Goal: Transaction & Acquisition: Book appointment/travel/reservation

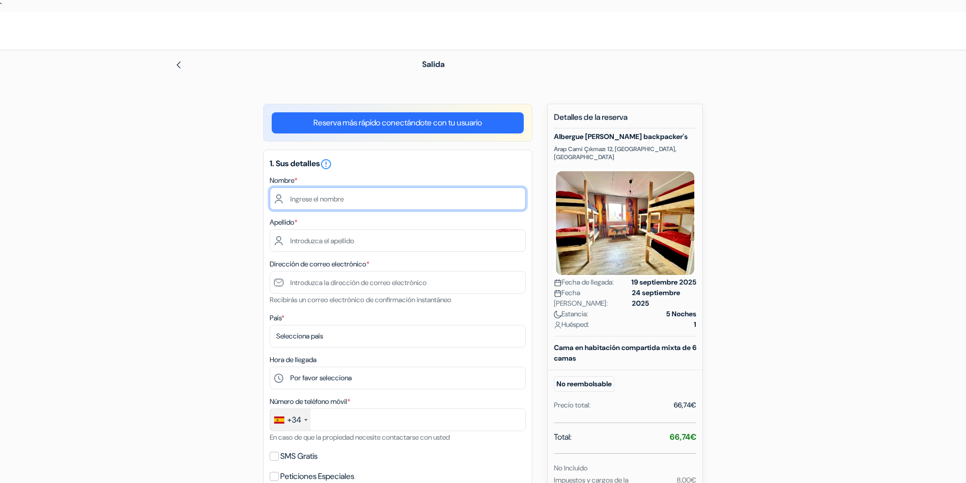
click at [380, 191] on input "text" at bounding box center [398, 198] width 256 height 23
type input "Javier"
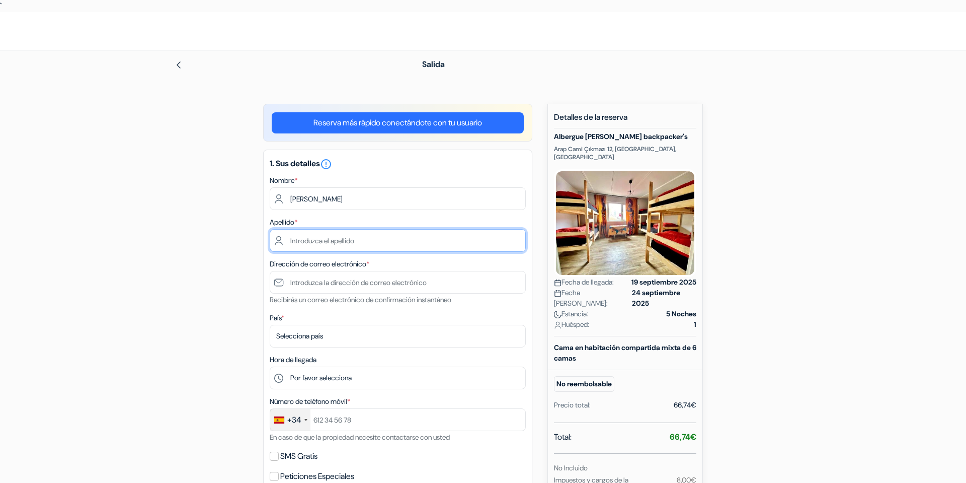
click at [329, 240] on input "text" at bounding box center [398, 240] width 256 height 23
type input "Berenstein"
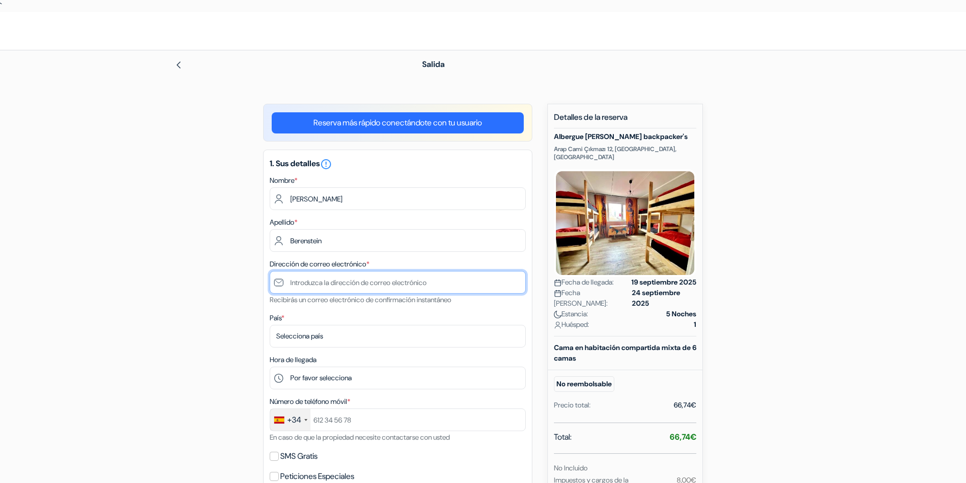
click at [339, 278] on input "text" at bounding box center [398, 282] width 256 height 23
click at [367, 281] on input "javier.berenstein@gmai.com" at bounding box center [398, 282] width 256 height 23
type input "[PERSON_NAME][EMAIL_ADDRESS][PERSON_NAME][DOMAIN_NAME]"
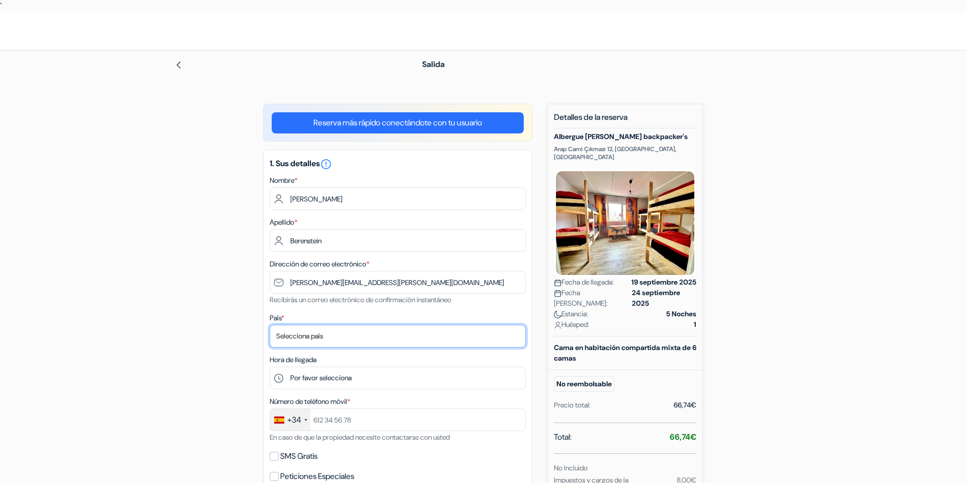
click at [348, 328] on select "Selecciona país Abjasia Afganistán Albania Alemania Andorra Angola Anguila Anti…" at bounding box center [398, 336] width 256 height 23
select select "es"
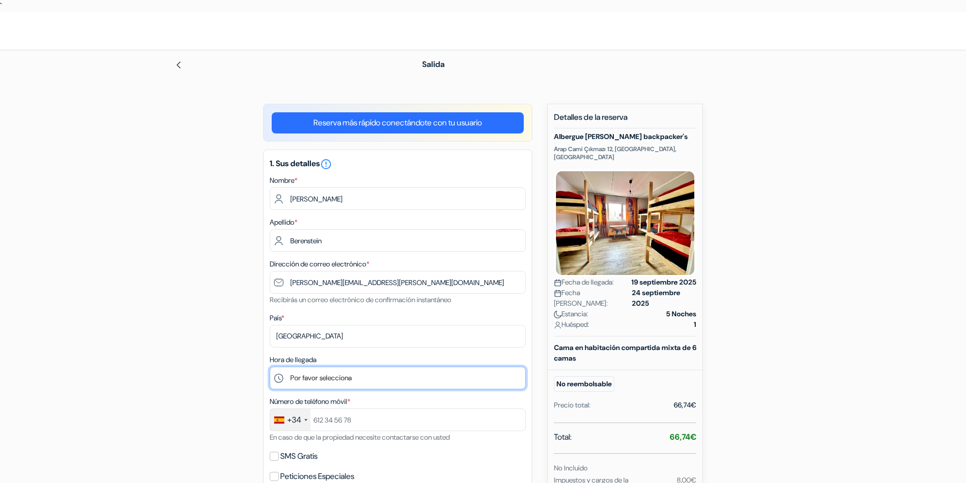
click at [344, 386] on select "Por favor selecciona 14:00 15:00 16:00 17:00 18:00 19:00 20:00 21:00 22:00 23:0…" at bounding box center [398, 377] width 256 height 23
select select "14"
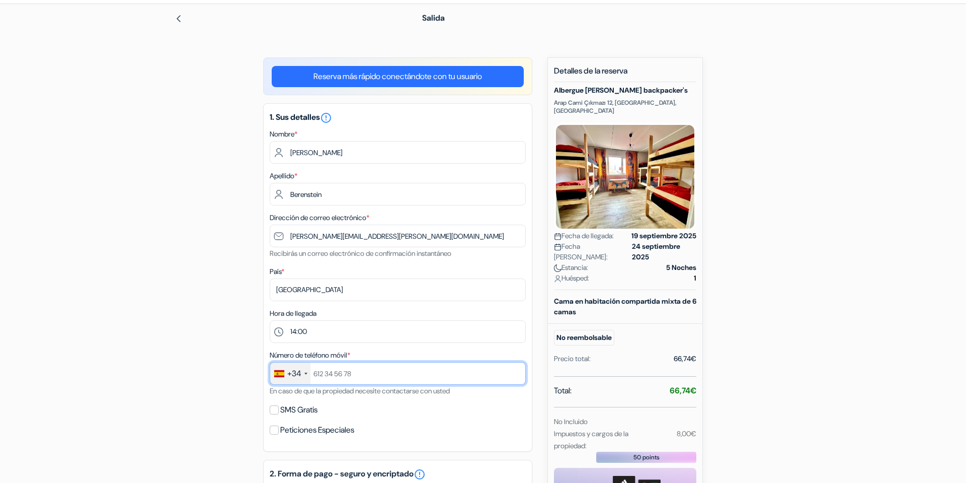
click at [412, 369] on input "text" at bounding box center [398, 373] width 256 height 23
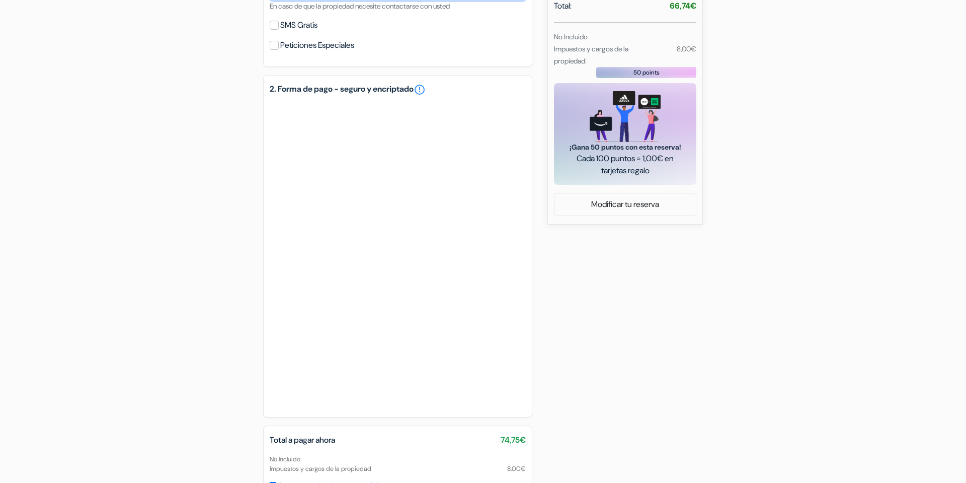
scroll to position [435, 0]
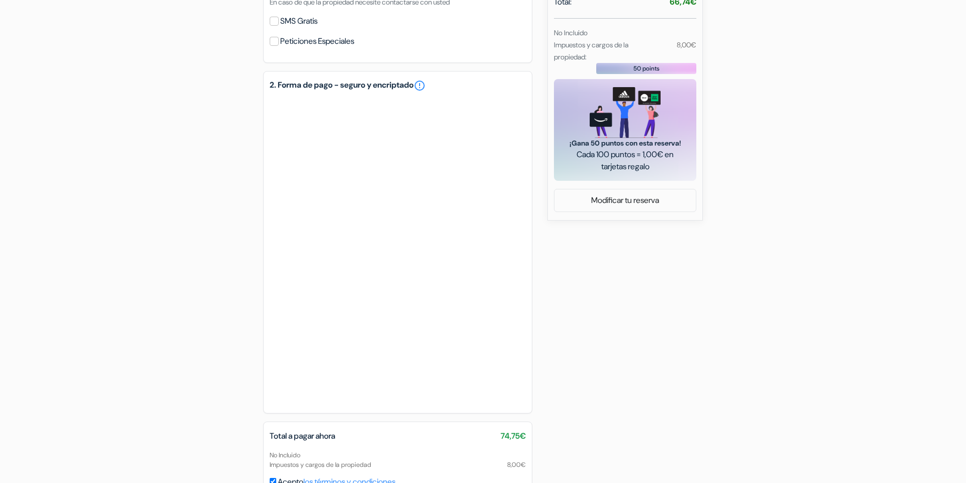
type input "680636852"
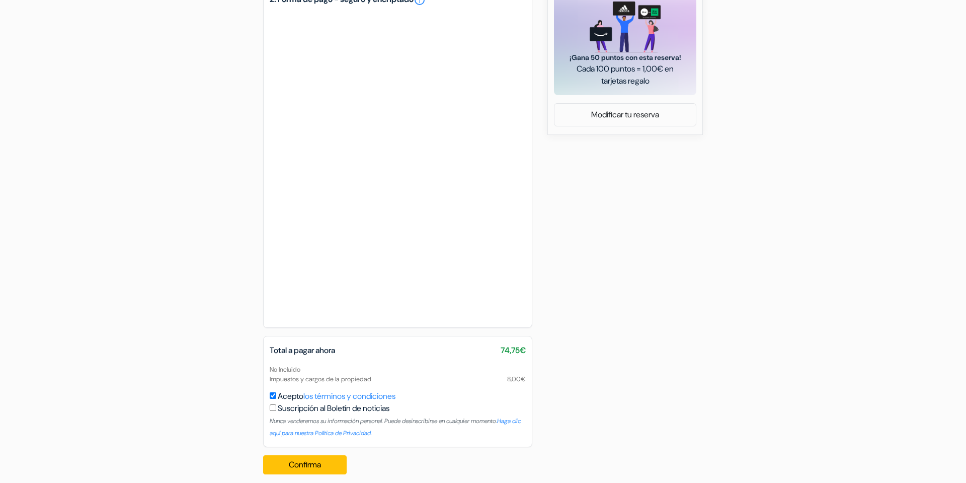
scroll to position [530, 0]
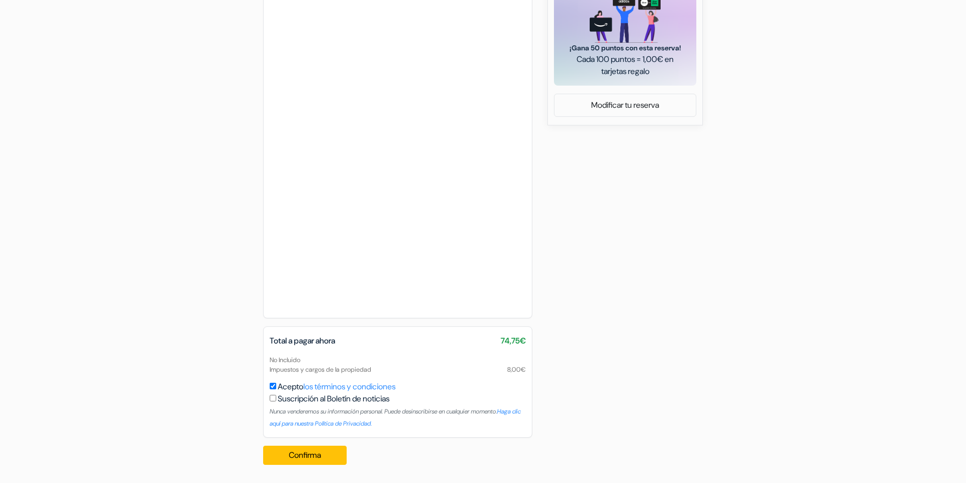
click at [271, 382] on input "Acepto los términos y condiciones" at bounding box center [273, 385] width 7 height 7
checkbox input "true"
click at [302, 450] on button "Confirma Loading..." at bounding box center [305, 454] width 84 height 19
